Goal: Find specific page/section: Find specific page/section

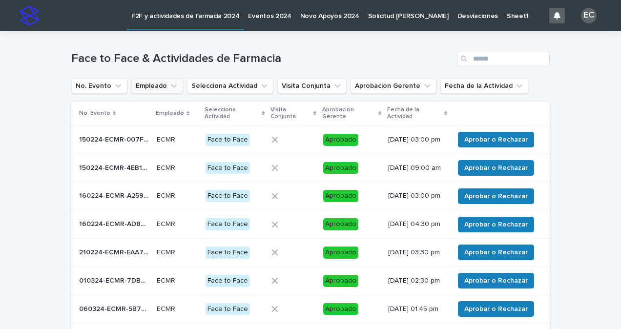
click at [170, 89] on icon "Empleado" at bounding box center [174, 86] width 10 height 10
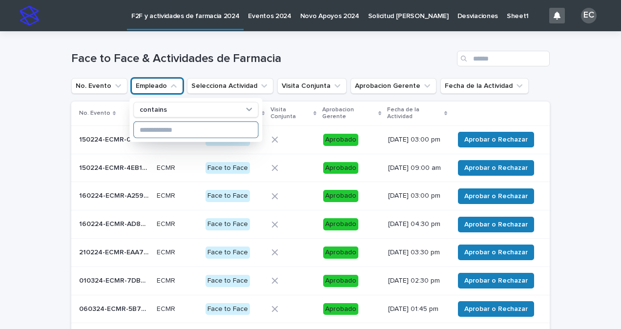
click at [165, 132] on input at bounding box center [196, 130] width 124 height 16
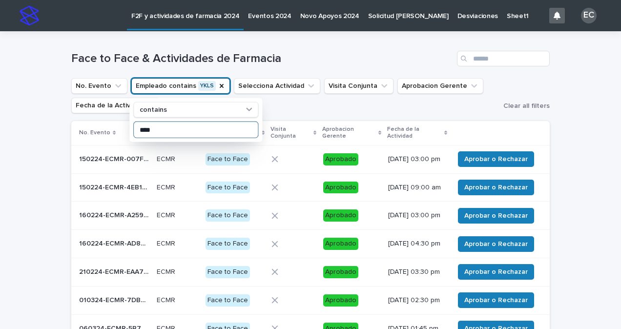
type input "****"
click at [306, 103] on ul "No. Evento Empleado contains YKLS contains **** Selecciona Actividad Visita Con…" at bounding box center [285, 95] width 432 height 39
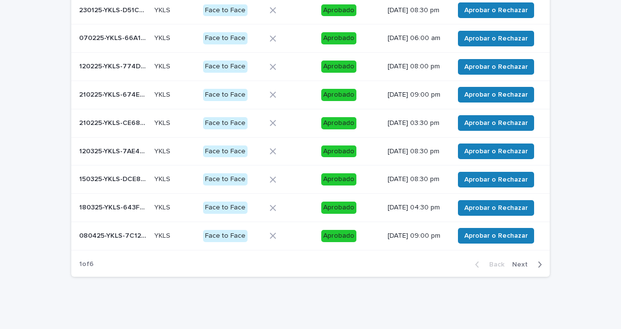
scroll to position [221, 0]
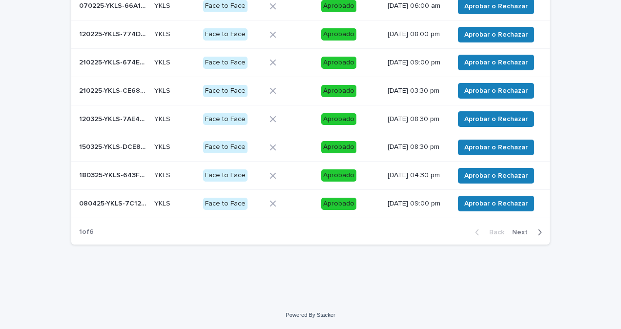
click at [521, 234] on span "Next" at bounding box center [523, 232] width 21 height 7
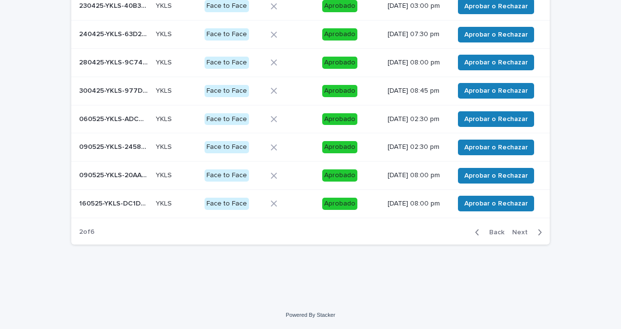
click at [516, 236] on span "Next" at bounding box center [523, 232] width 21 height 7
click at [524, 231] on span "Next" at bounding box center [523, 232] width 21 height 7
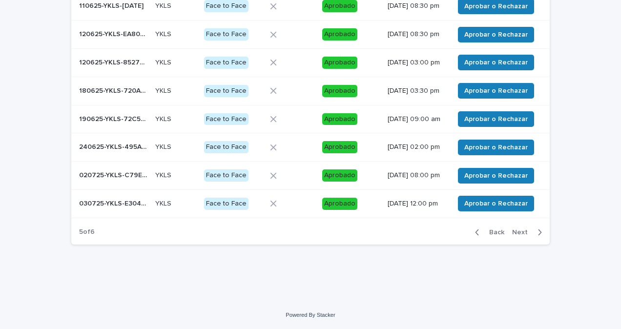
scroll to position [214, 0]
click at [109, 206] on p "160725-YKLS-68F449" at bounding box center [114, 203] width 70 height 10
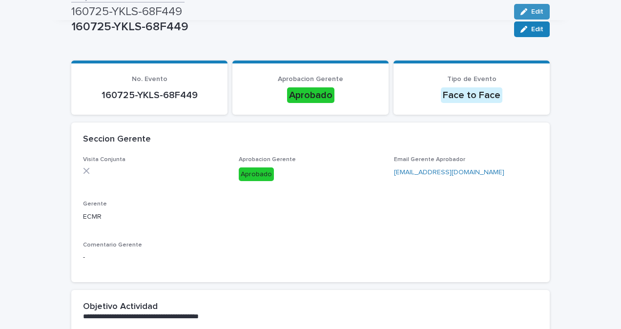
scroll to position [33, 0]
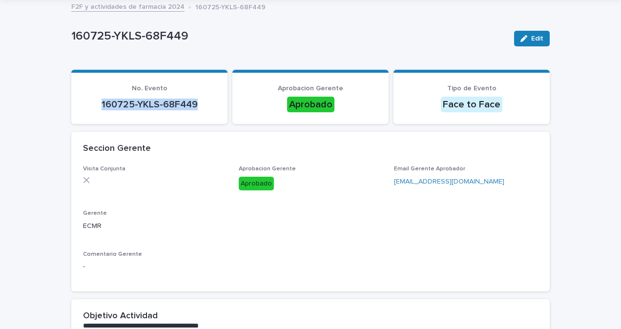
drag, startPoint x: 193, startPoint y: 105, endPoint x: 96, endPoint y: 106, distance: 97.2
click at [96, 106] on p "160725-YKLS-68F449" at bounding box center [149, 105] width 133 height 12
copy p "160725-YKLS-68F449"
